Goal: Transaction & Acquisition: Purchase product/service

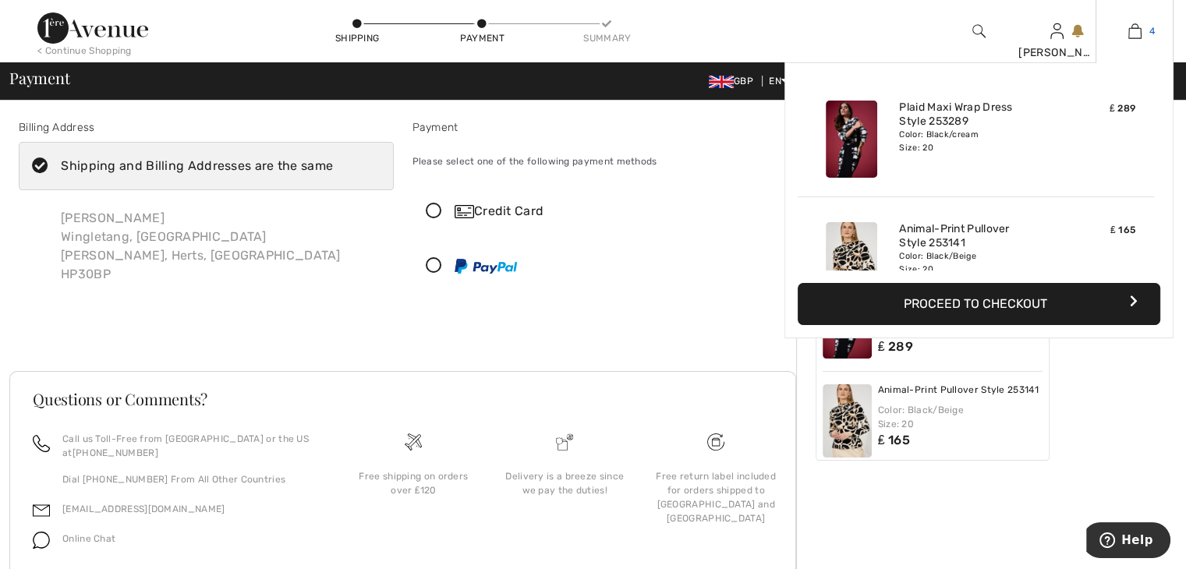
click at [1133, 27] on img at bounding box center [1135, 31] width 13 height 19
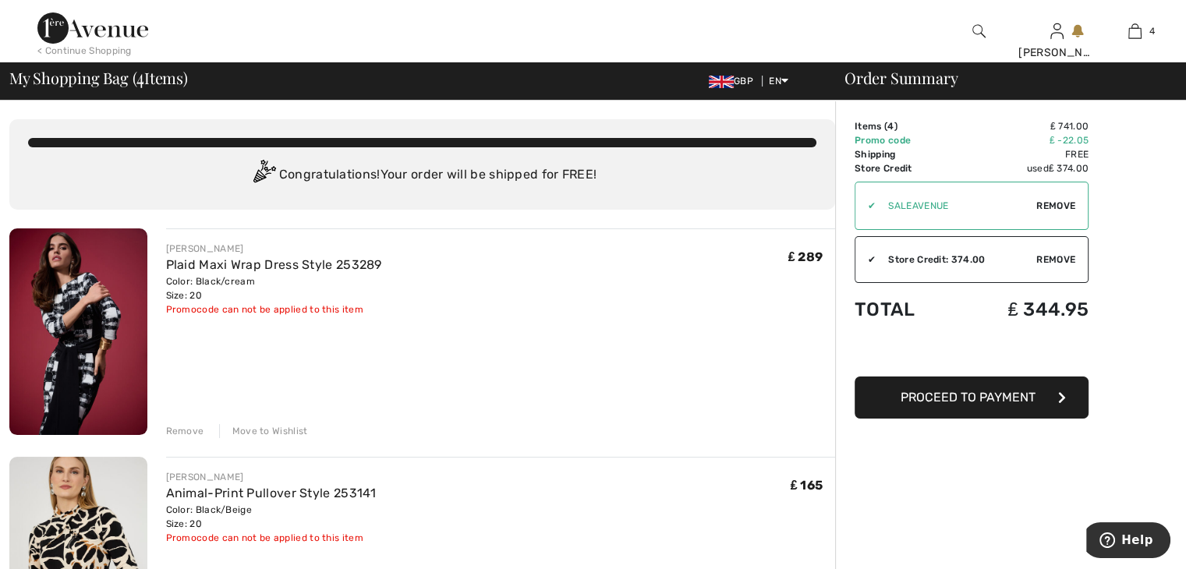
click at [1061, 201] on span "Remove" at bounding box center [1056, 206] width 39 height 14
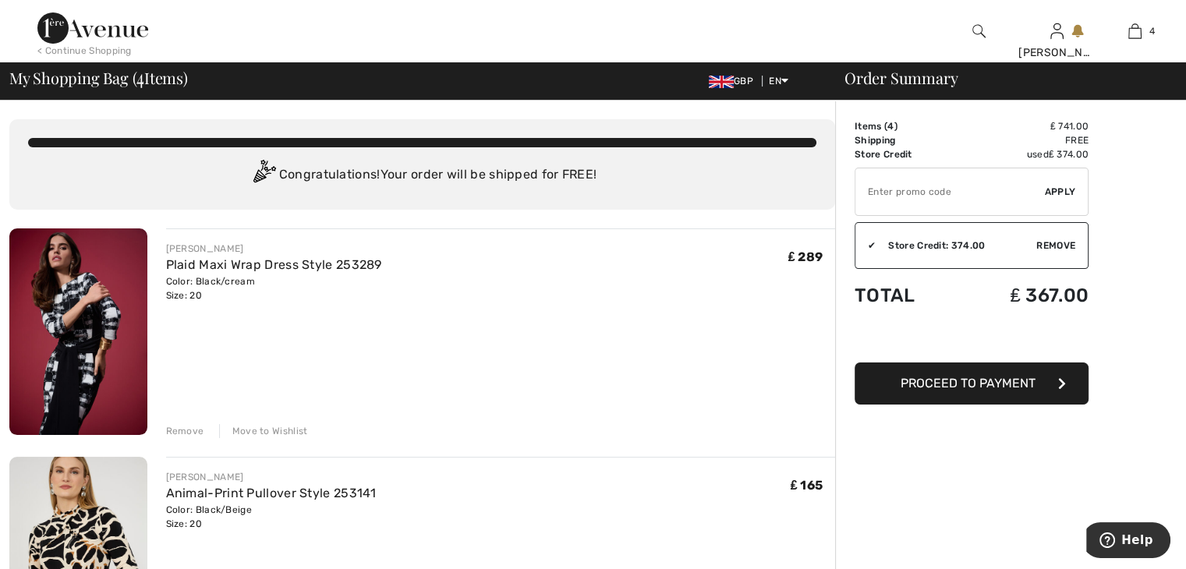
click at [906, 187] on input "TEXT" at bounding box center [951, 191] width 190 height 47
type input "GC005035849"
click at [1057, 190] on span "Apply" at bounding box center [1060, 192] width 31 height 14
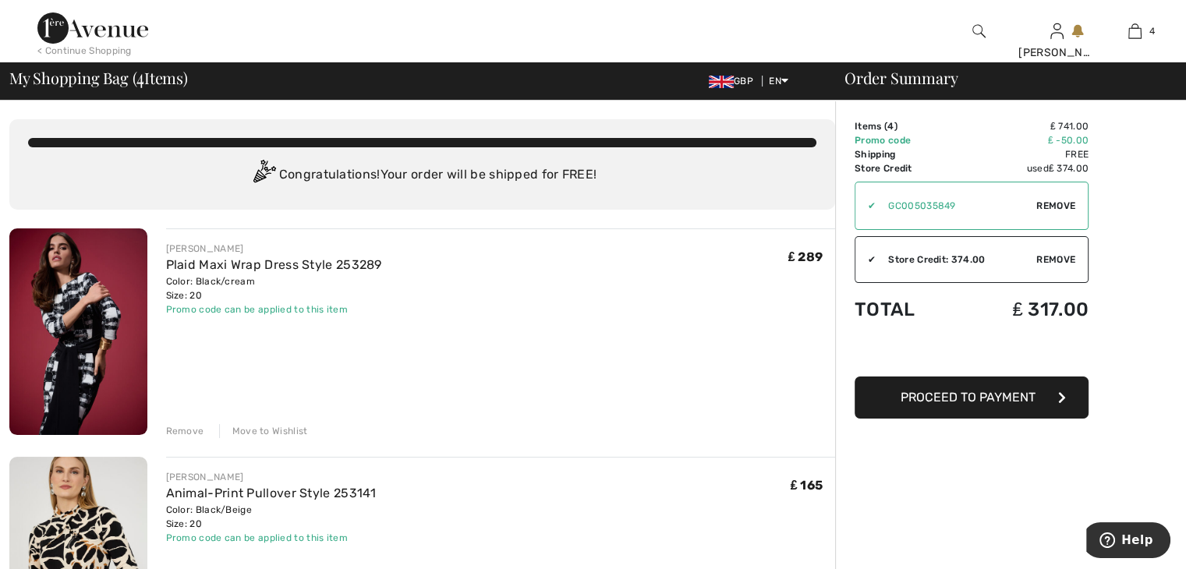
click at [967, 397] on span "Proceed to Payment" at bounding box center [968, 397] width 135 height 15
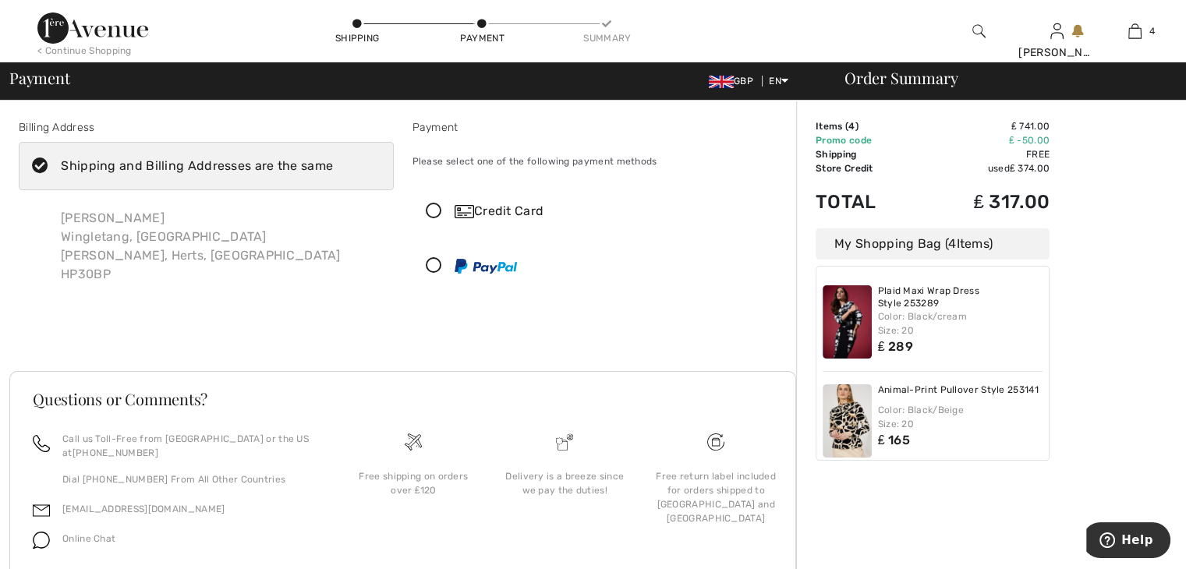
click at [430, 208] on icon at bounding box center [433, 212] width 41 height 16
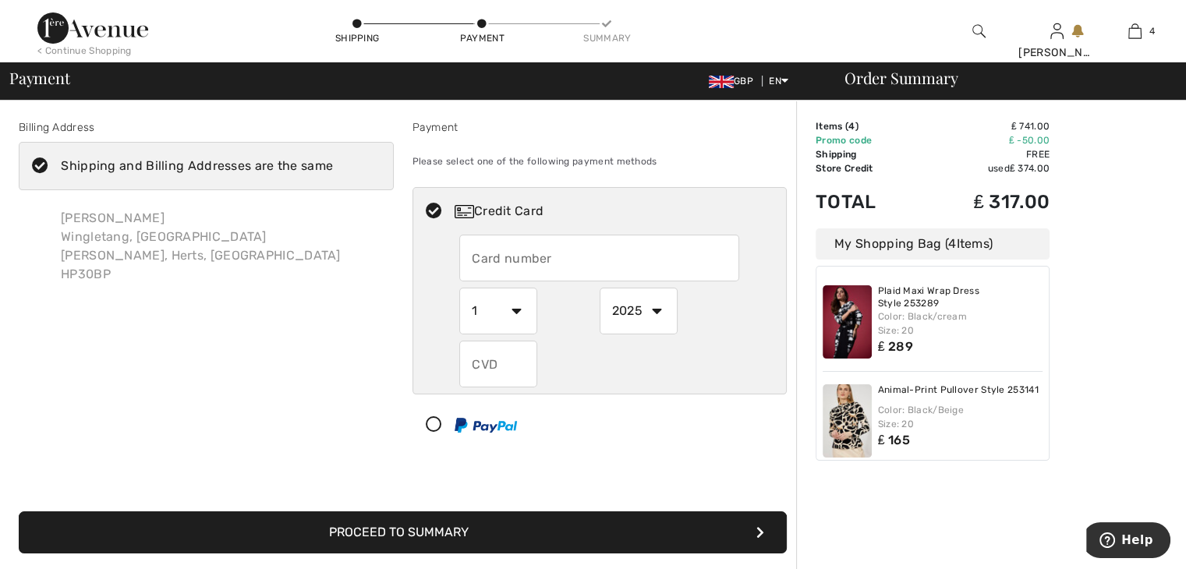
click at [496, 264] on input "text" at bounding box center [599, 258] width 280 height 47
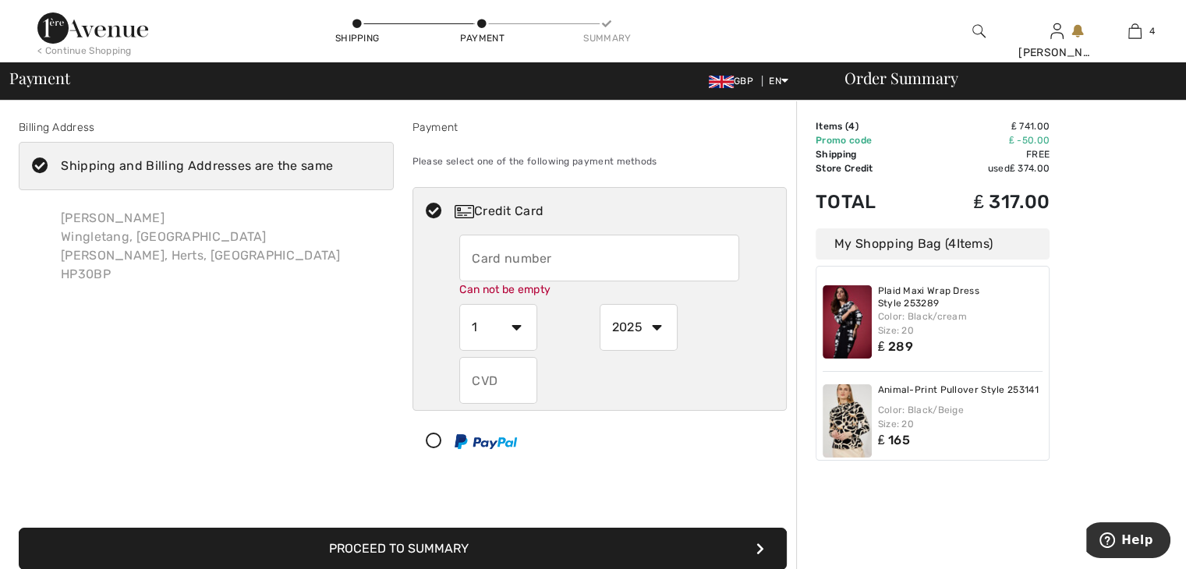
type input "5299307411397068"
select select "12"
select select "2029"
type input "461"
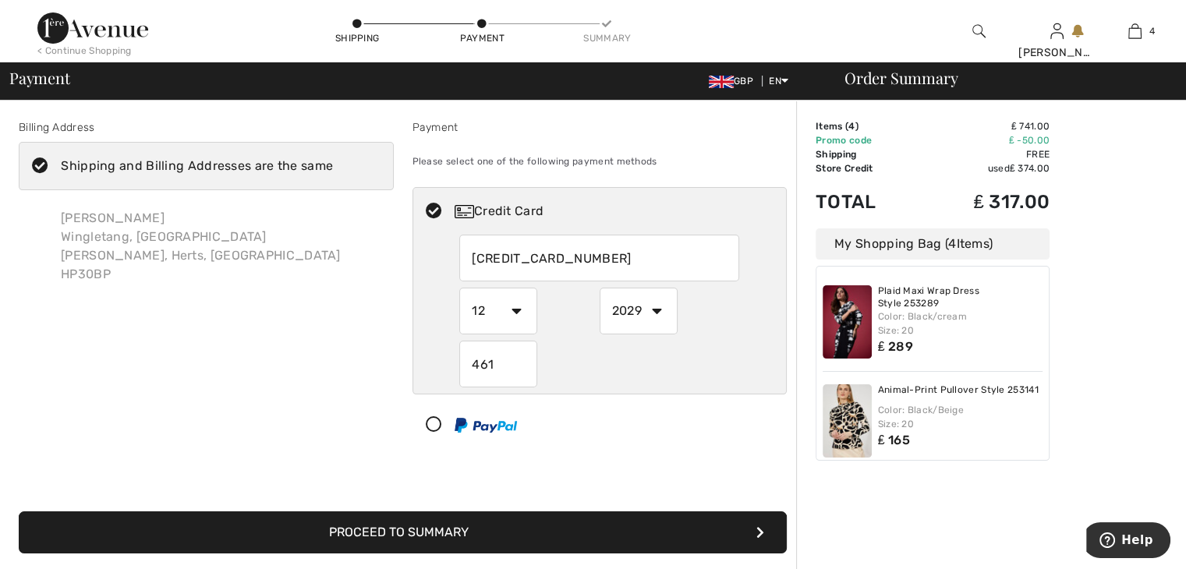
click at [513, 540] on button "Proceed to Summary" at bounding box center [403, 533] width 768 height 42
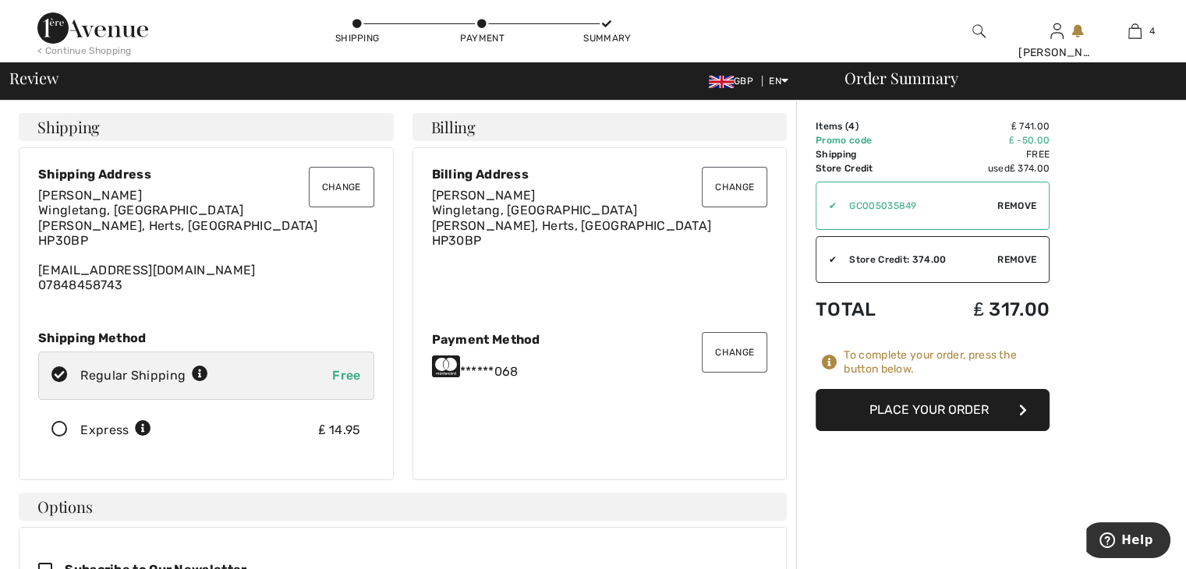
click at [931, 410] on button "Place Your Order" at bounding box center [933, 410] width 234 height 42
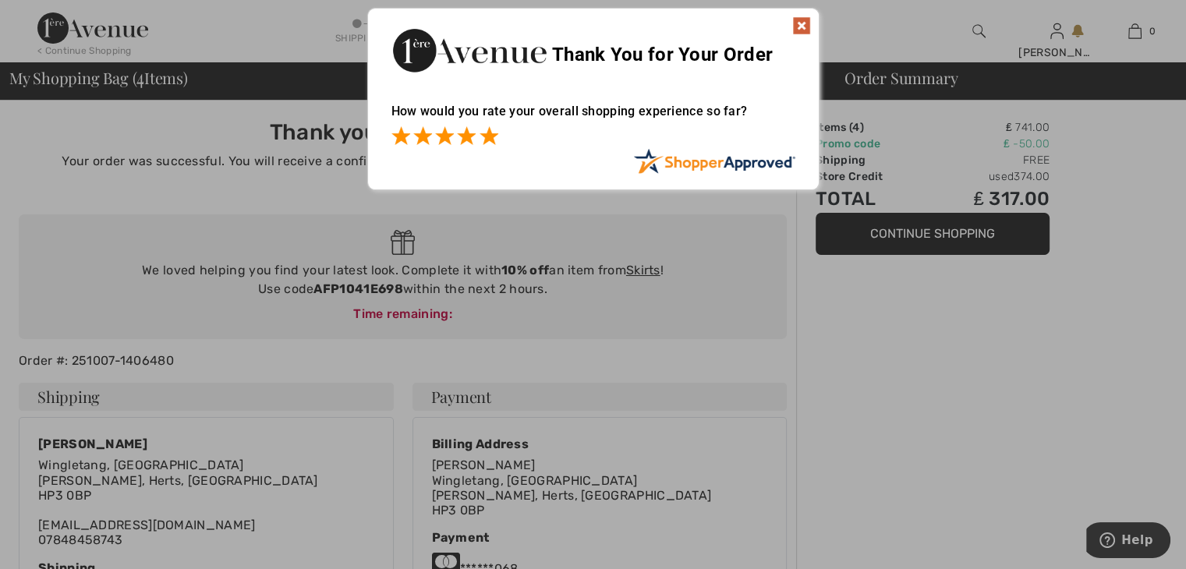
click at [490, 138] on span at bounding box center [489, 135] width 19 height 19
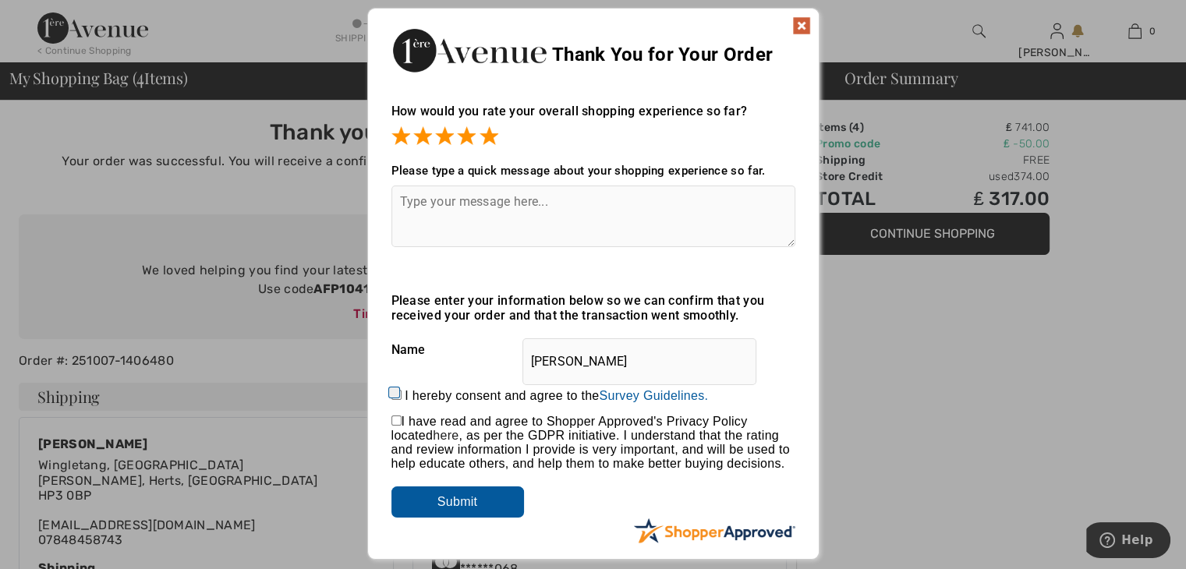
click at [800, 23] on img at bounding box center [801, 25] width 19 height 19
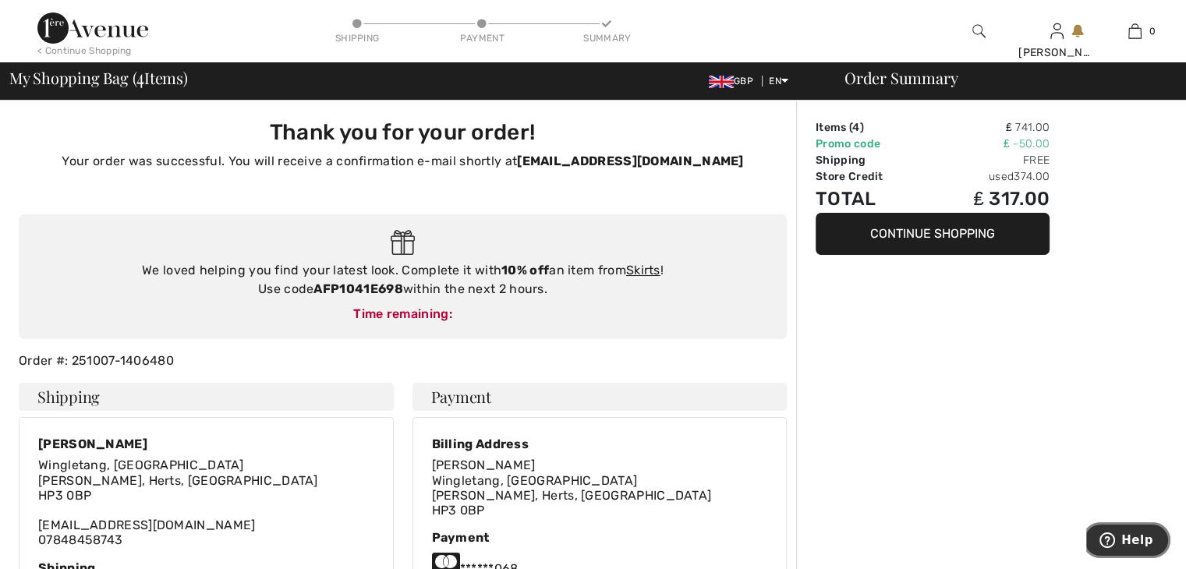
click at [1108, 542] on icon "Help" at bounding box center [1108, 541] width 16 height 16
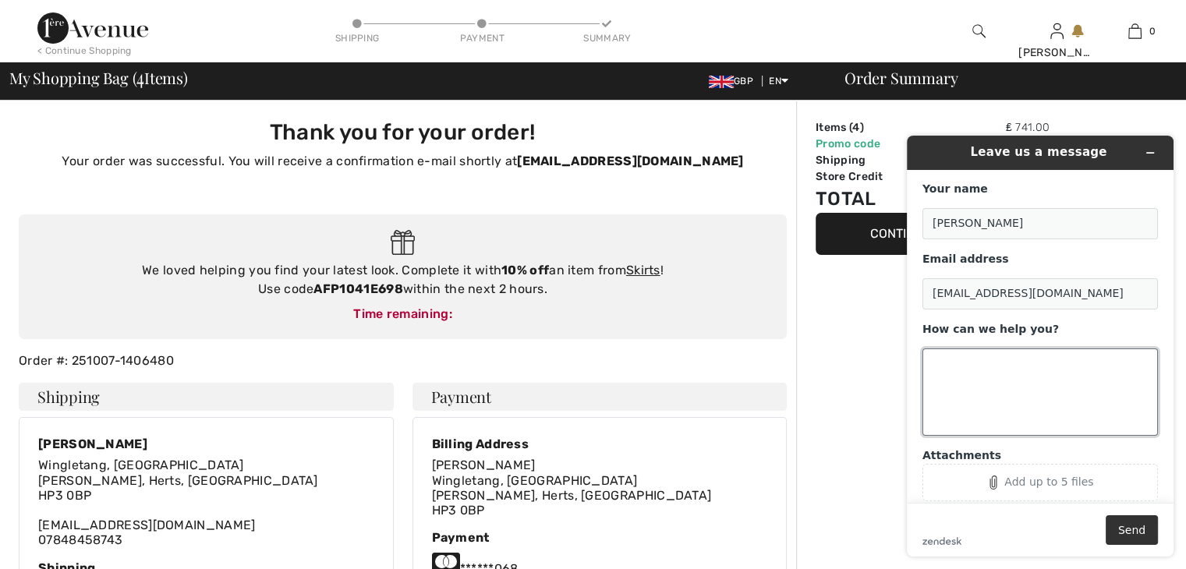
click at [964, 364] on textarea "How can we help you?" at bounding box center [1041, 392] width 236 height 87
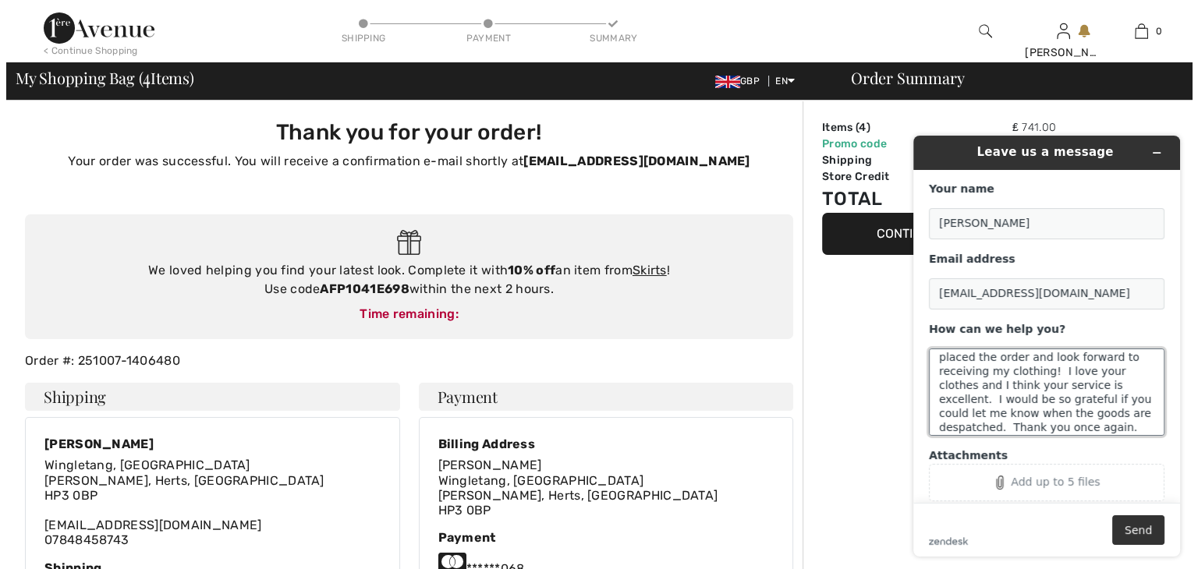
scroll to position [48, 0]
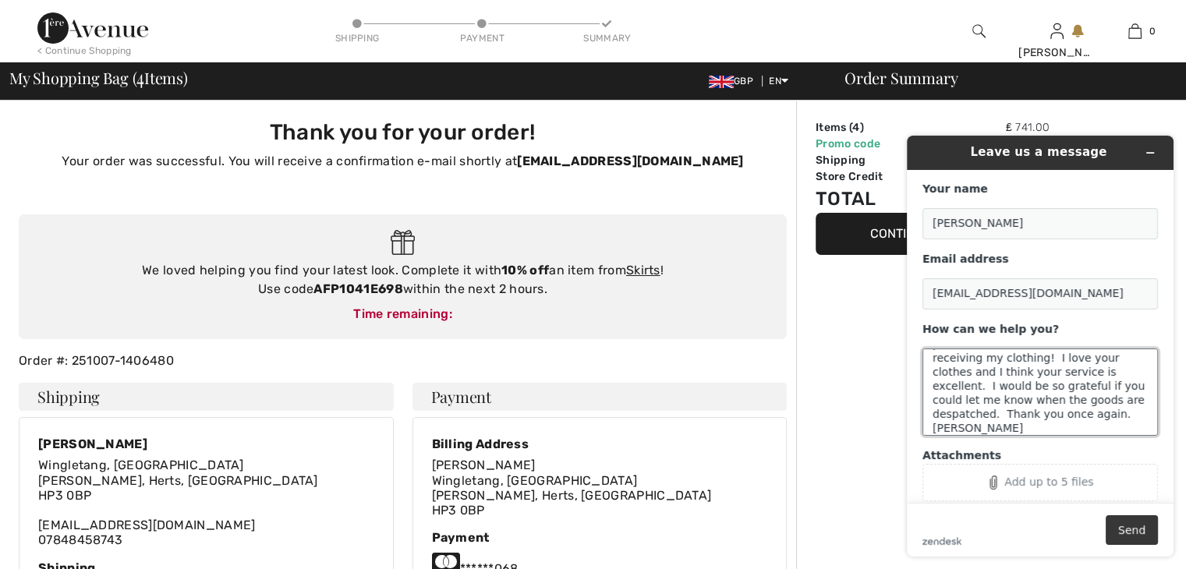
type textarea "Good morning. Thank you for all your help so far with my order. I have now plac…"
click at [1135, 533] on button "Send" at bounding box center [1132, 531] width 52 height 30
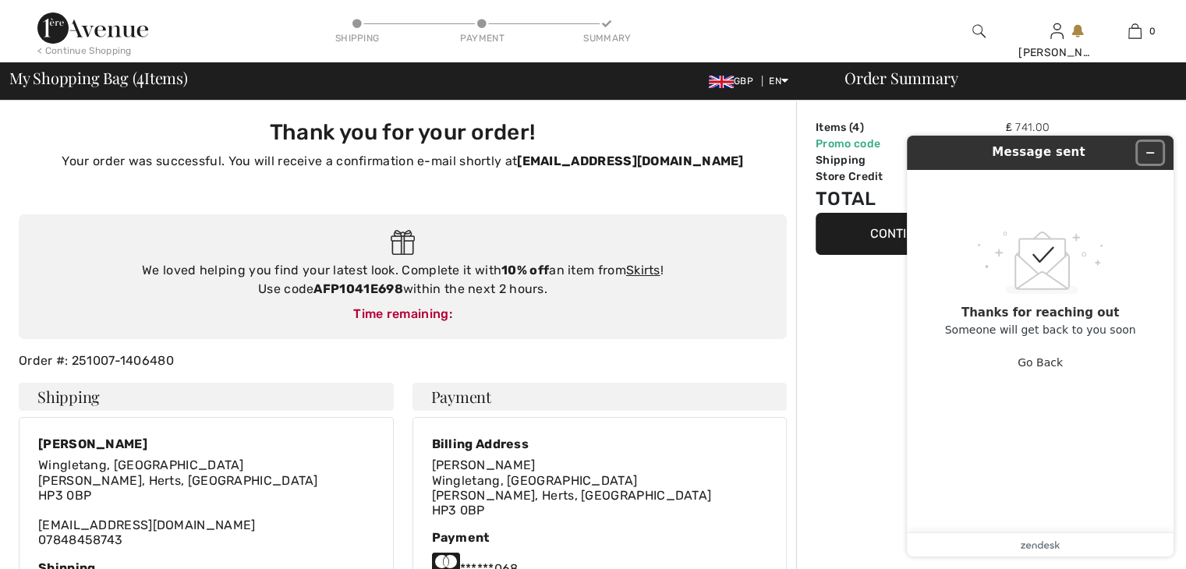
click at [1153, 147] on icon "Minimize widget" at bounding box center [1150, 152] width 11 height 11
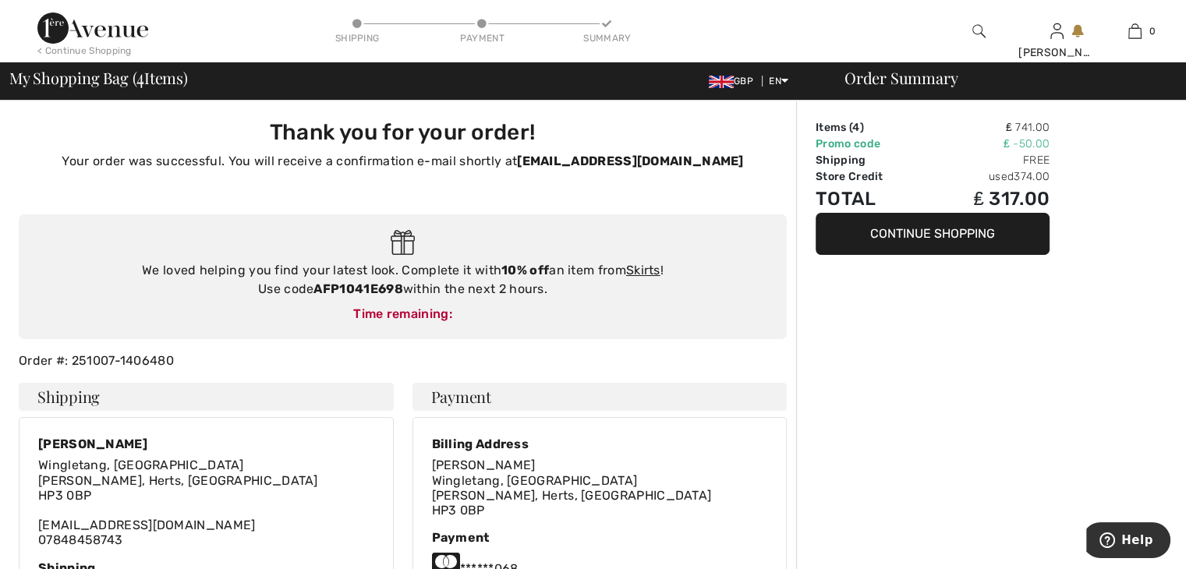
click at [980, 27] on img at bounding box center [979, 31] width 13 height 19
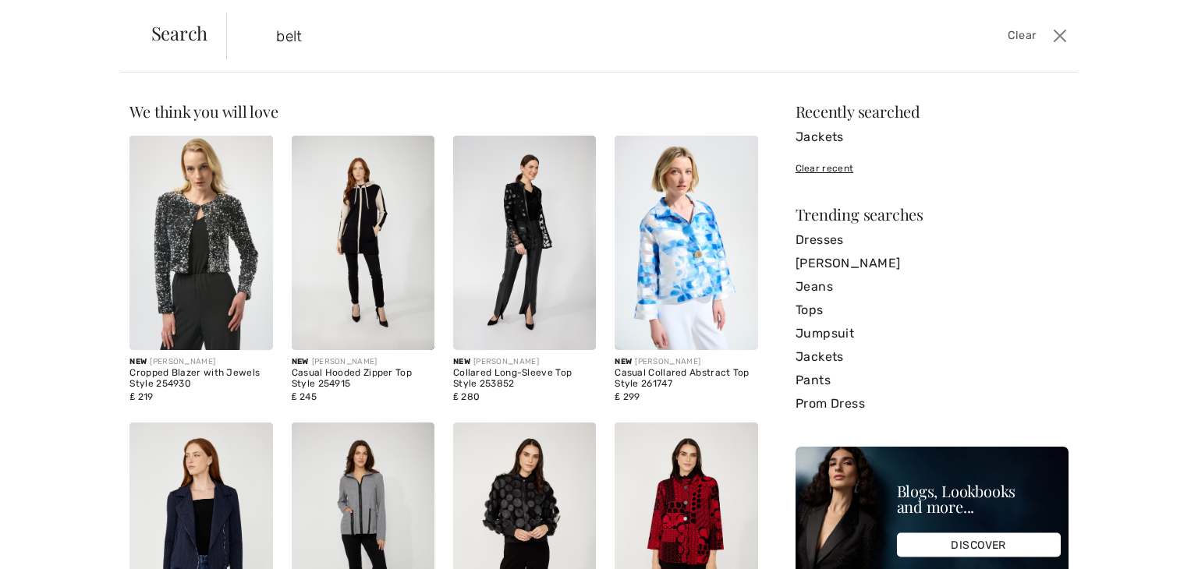
type input "belt"
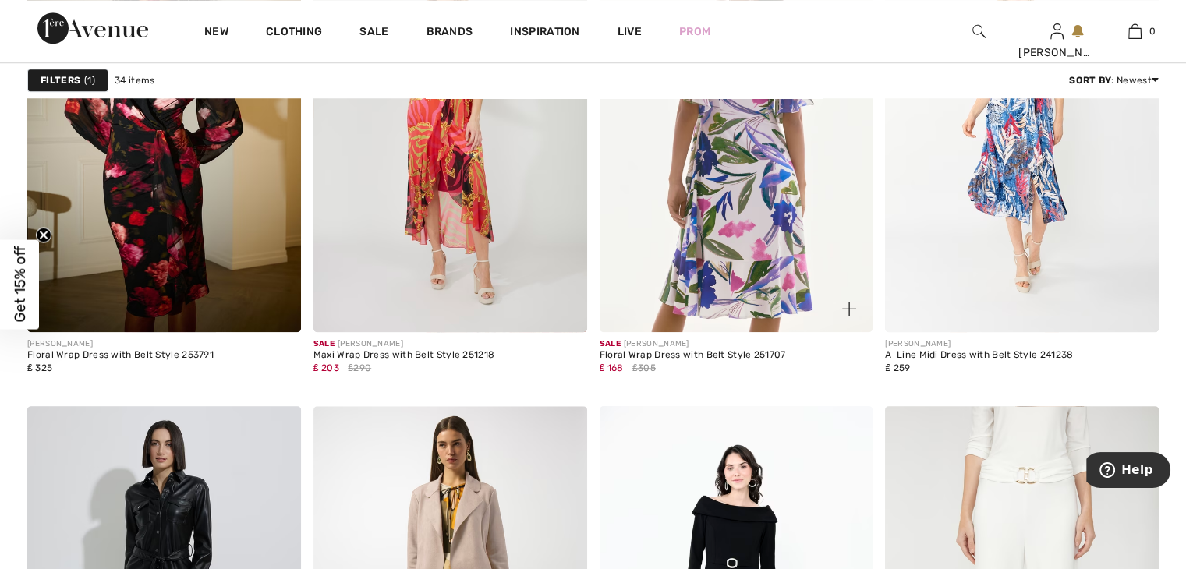
scroll to position [1168, 0]
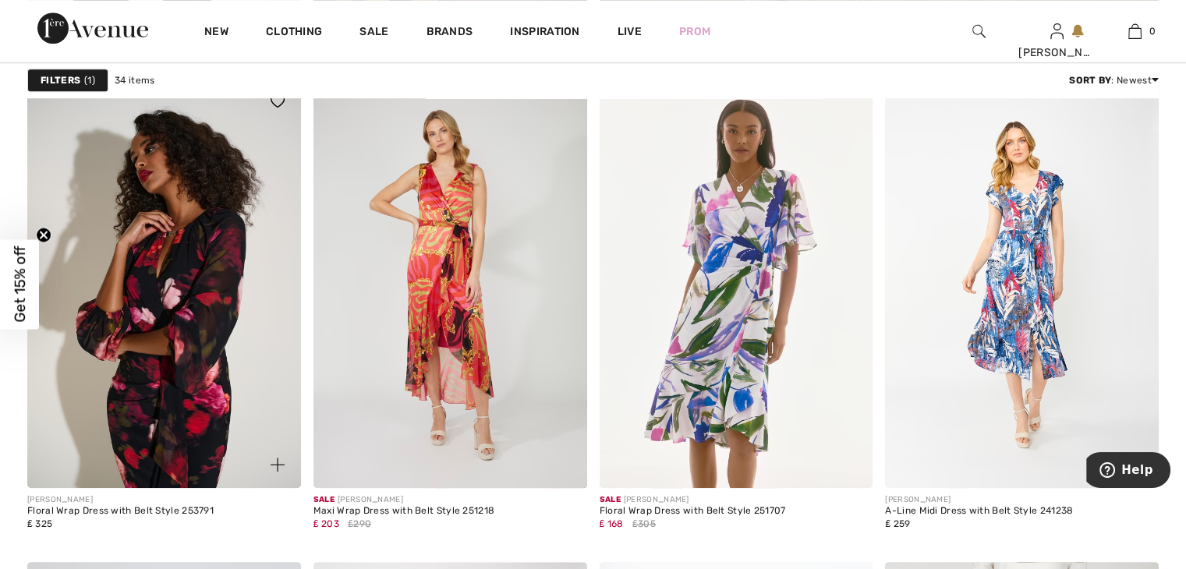
click at [209, 353] on img at bounding box center [164, 283] width 274 height 410
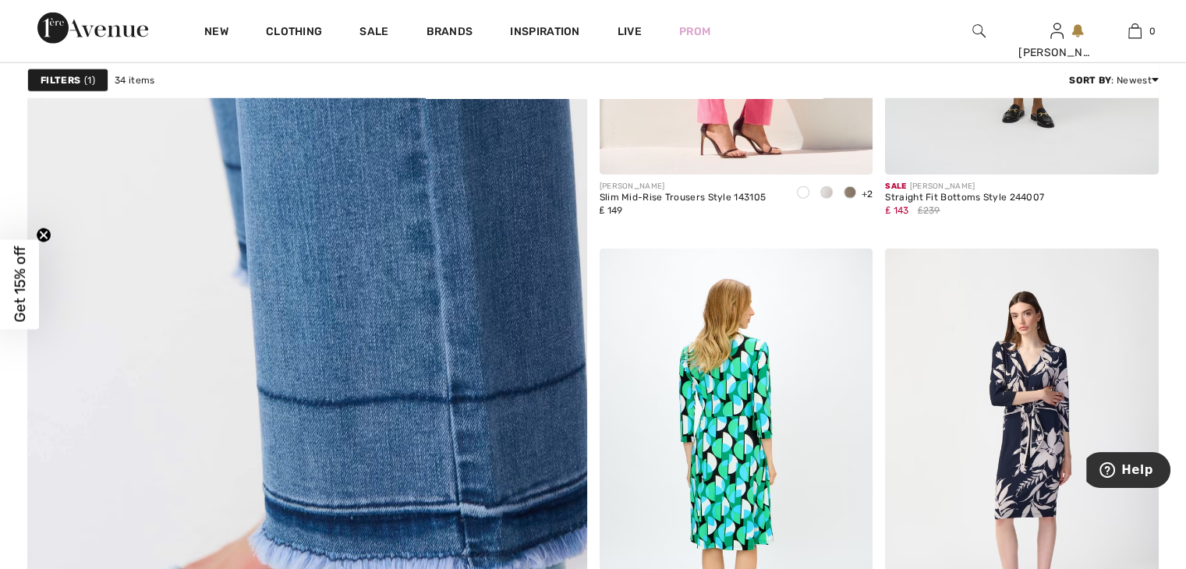
scroll to position [4367, 0]
